Goal: Task Accomplishment & Management: Manage account settings

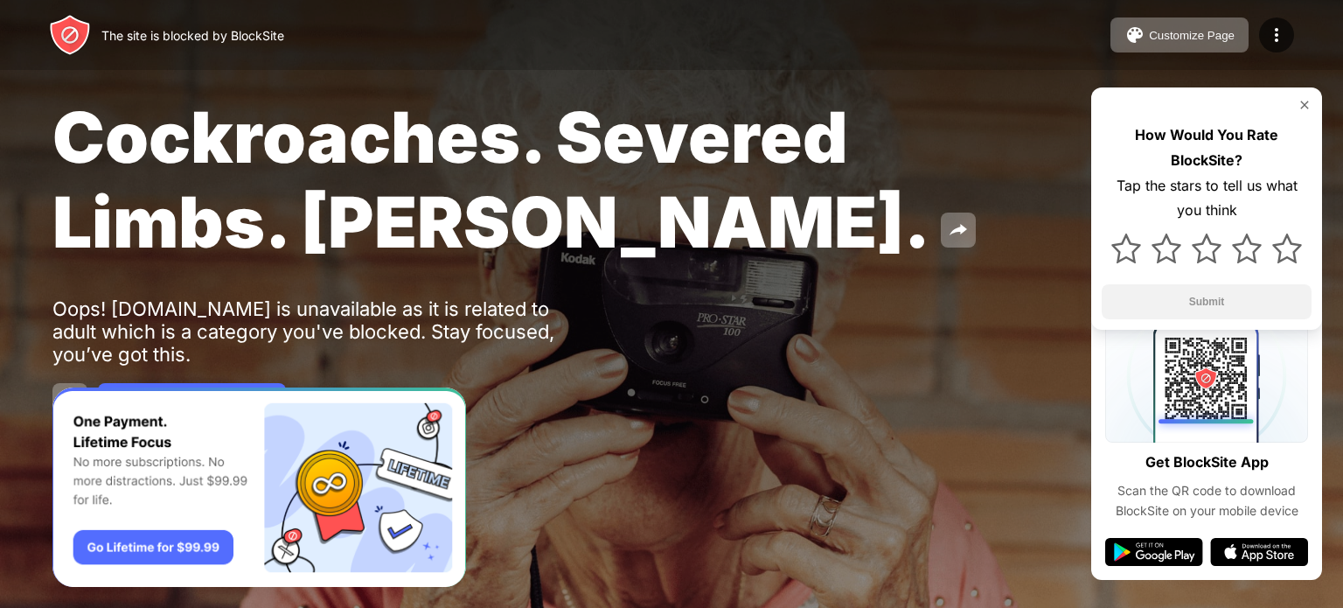
drag, startPoint x: 326, startPoint y: 317, endPoint x: 401, endPoint y: 321, distance: 75.3
click at [401, 321] on div "Oops! [DOMAIN_NAME] is unavailable as it is related to adult which is a categor…" at bounding box center [322, 331] width 540 height 68
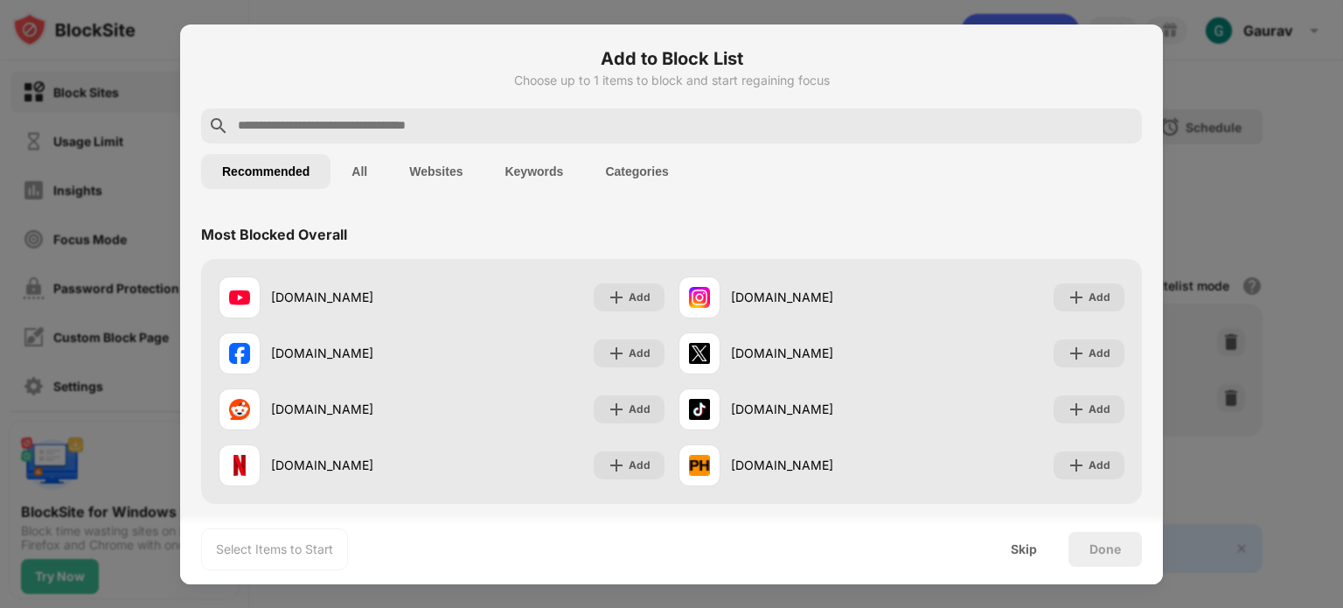
click at [1271, 102] on div at bounding box center [671, 304] width 1343 height 608
click at [1342, 174] on div at bounding box center [671, 304] width 1343 height 608
click at [1022, 548] on div "Skip" at bounding box center [1024, 549] width 26 height 14
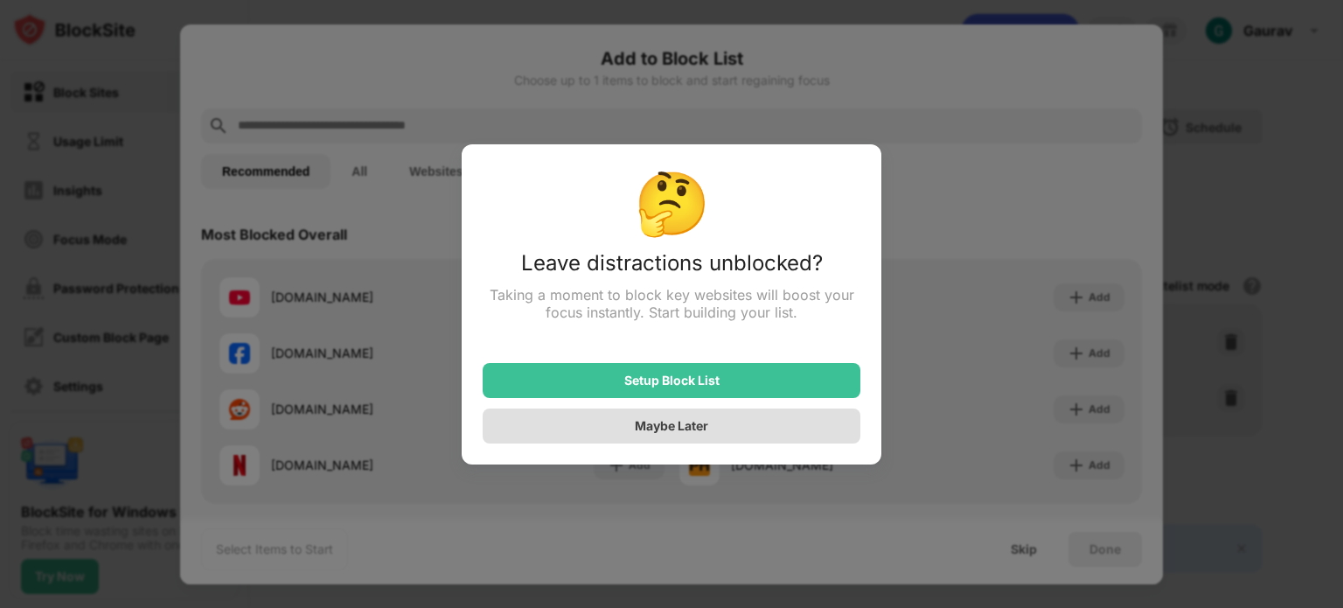
click at [743, 436] on div "Maybe Later" at bounding box center [672, 425] width 378 height 35
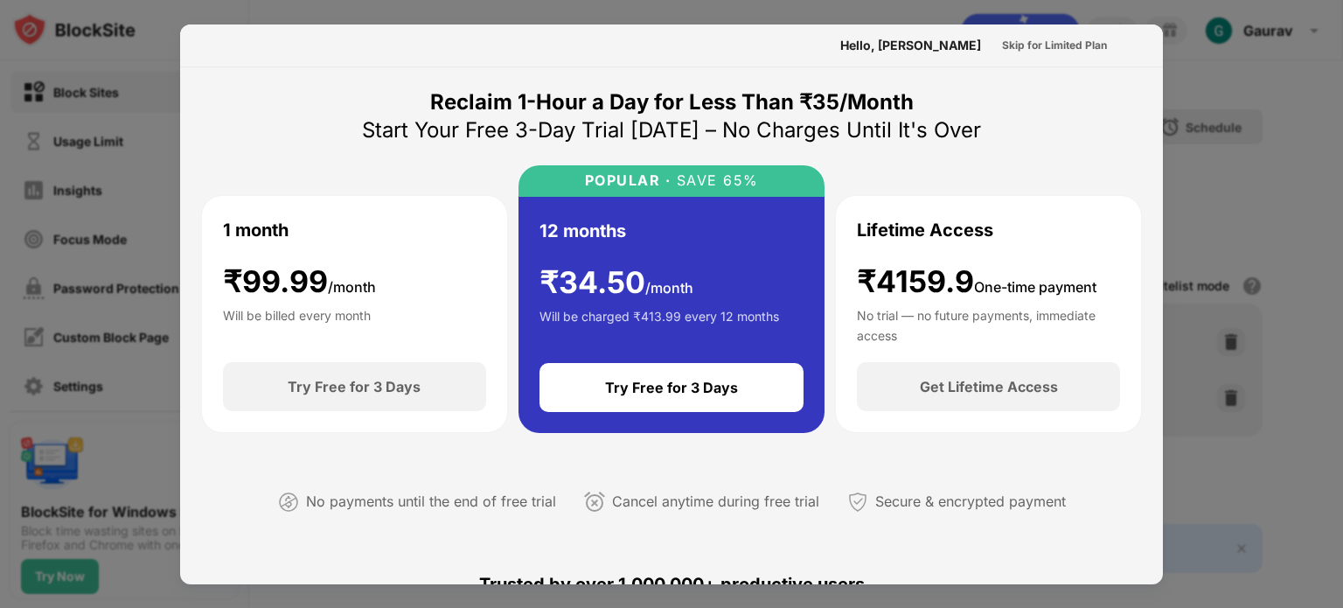
click at [1199, 71] on div at bounding box center [671, 304] width 1343 height 608
click at [1039, 42] on div "Skip for Limited Plan" at bounding box center [1054, 45] width 105 height 17
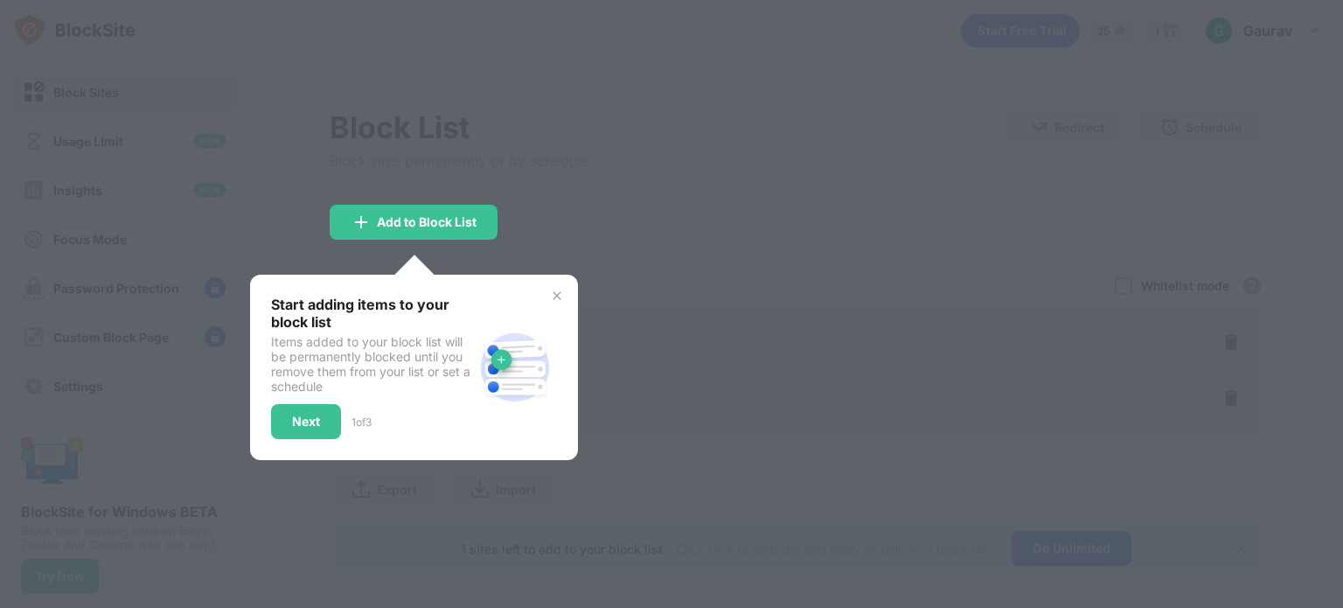
click at [698, 288] on div at bounding box center [671, 304] width 1343 height 608
click at [559, 294] on img at bounding box center [557, 295] width 14 height 14
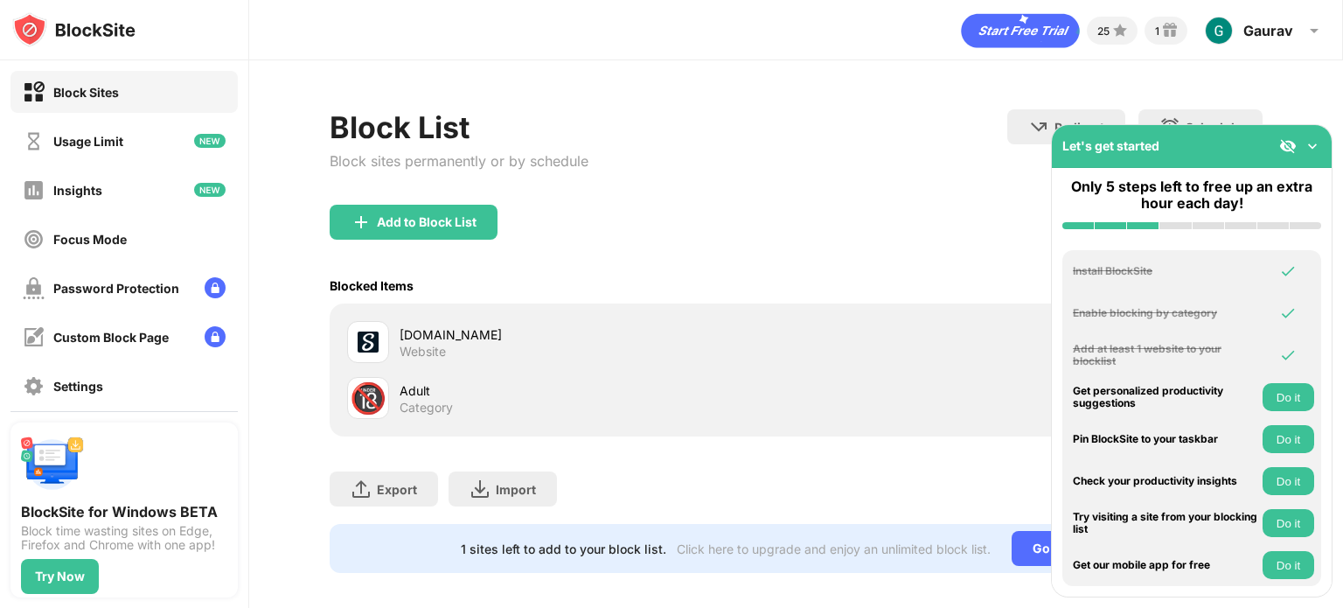
scroll to position [25, 0]
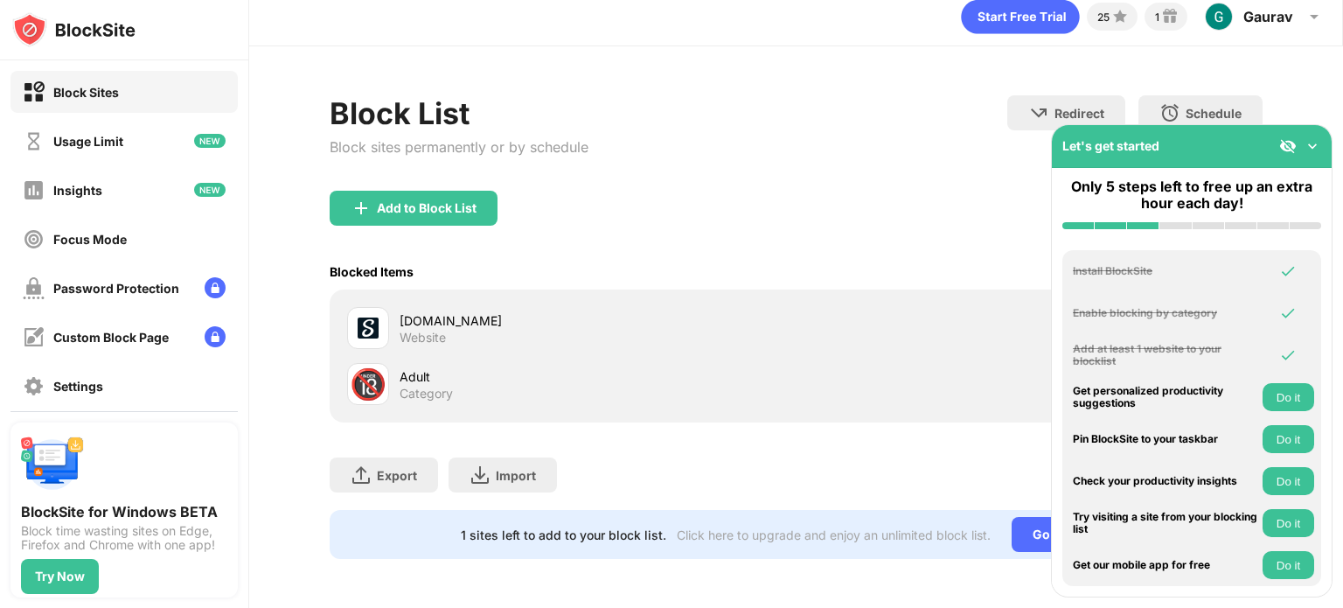
click at [1318, 145] on img at bounding box center [1311, 145] width 17 height 17
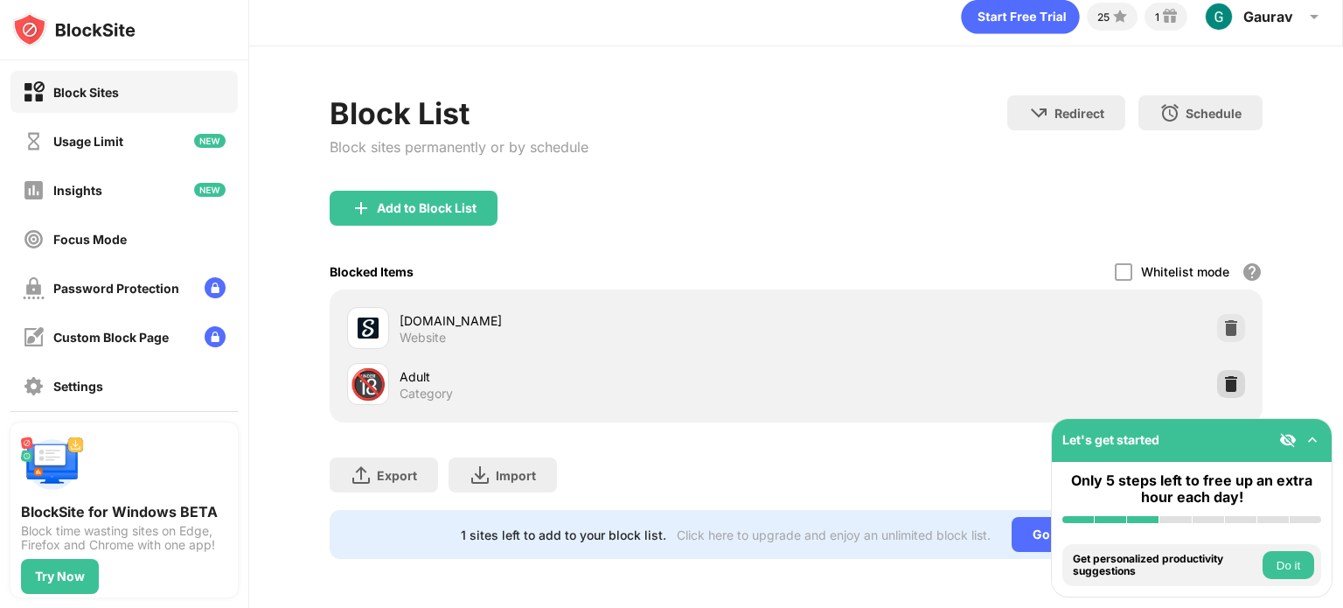
click at [1222, 375] on img at bounding box center [1230, 383] width 17 height 17
